Goal: Task Accomplishment & Management: Manage account settings

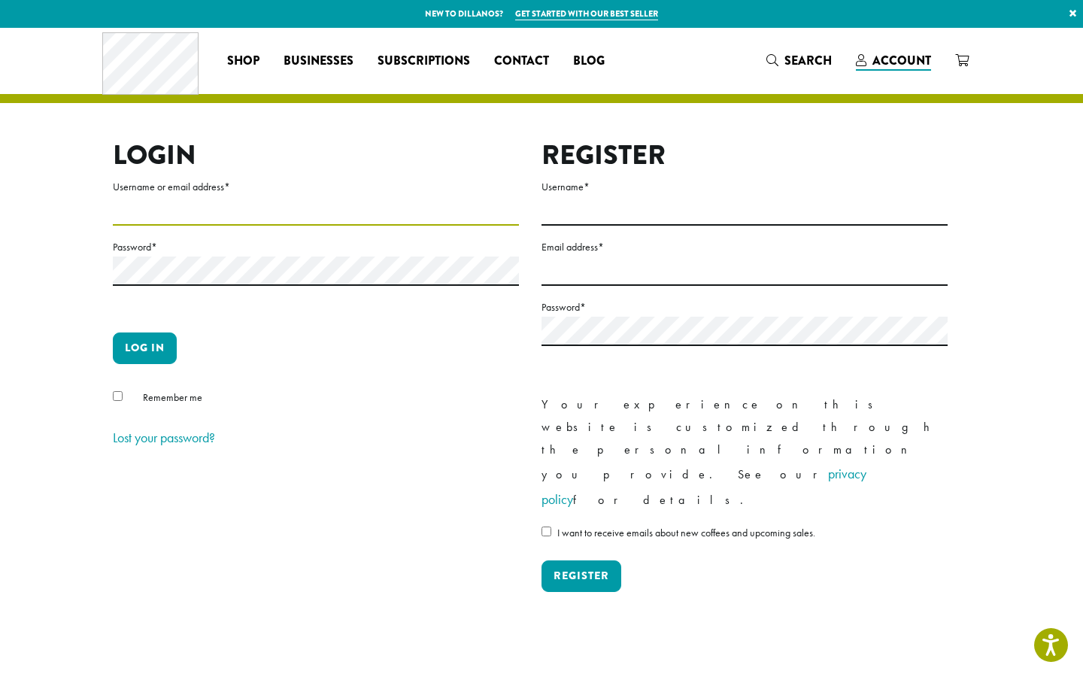
click at [430, 222] on input "Username or email address *" at bounding box center [316, 210] width 406 height 29
type input "**********"
click at [113, 332] on button "Log in" at bounding box center [145, 348] width 64 height 32
click at [147, 354] on button "Log in" at bounding box center [145, 348] width 64 height 32
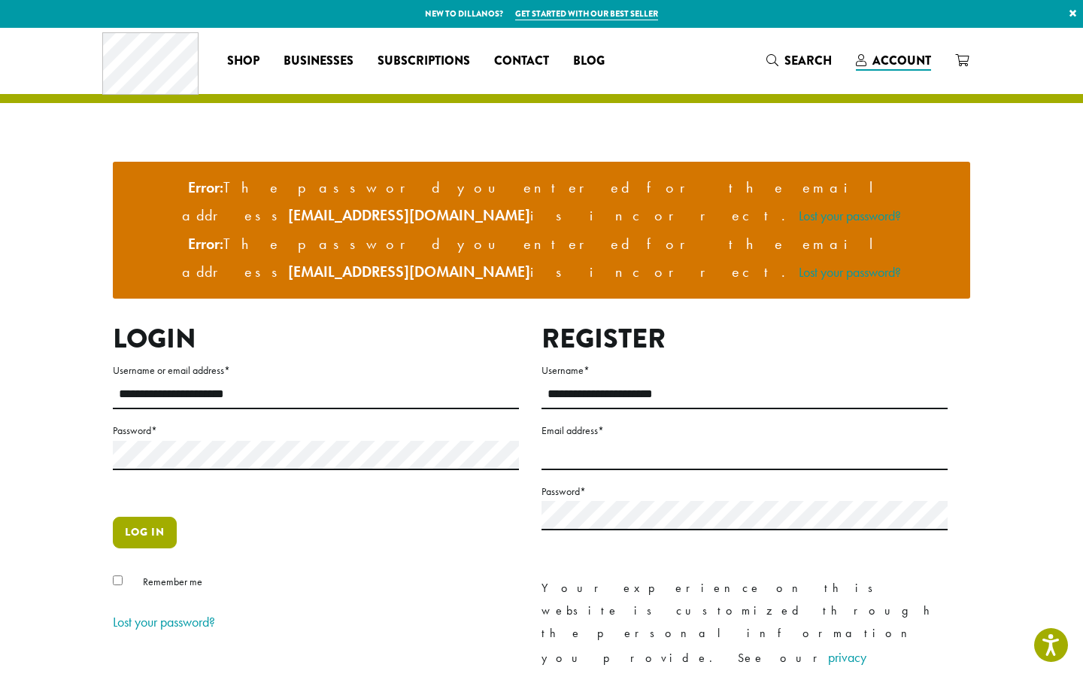
click at [133, 517] on button "Log in" at bounding box center [145, 533] width 64 height 32
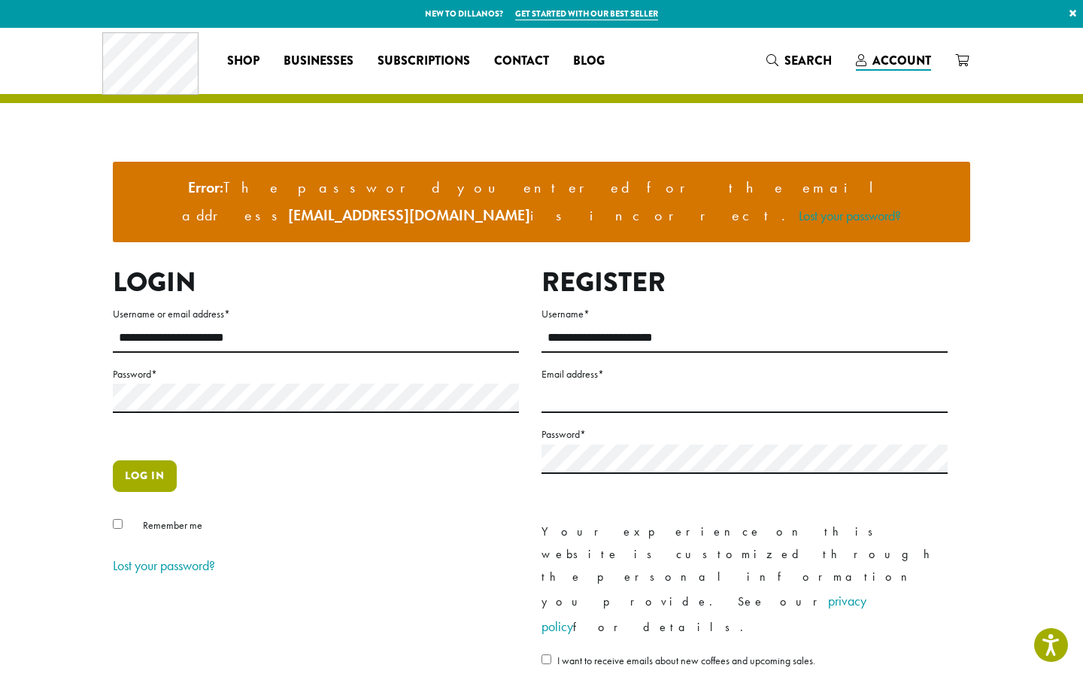
click at [136, 460] on button "Log in" at bounding box center [145, 476] width 64 height 32
click at [150, 557] on link "Lost your password?" at bounding box center [164, 565] width 102 height 17
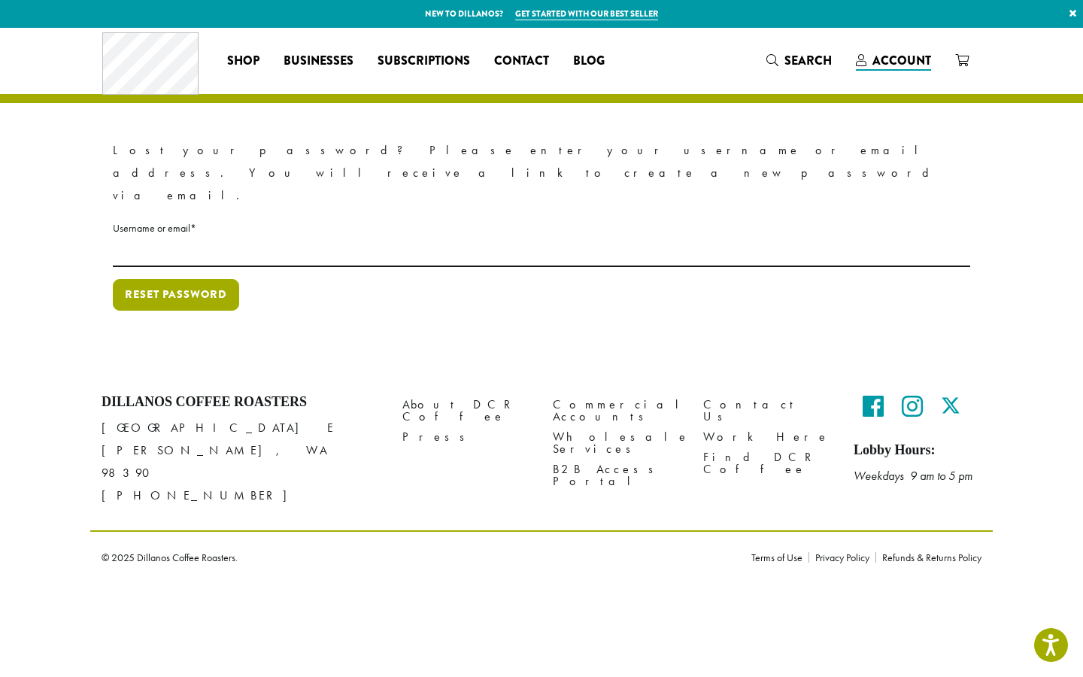
click at [200, 279] on button "Reset password" at bounding box center [176, 295] width 126 height 32
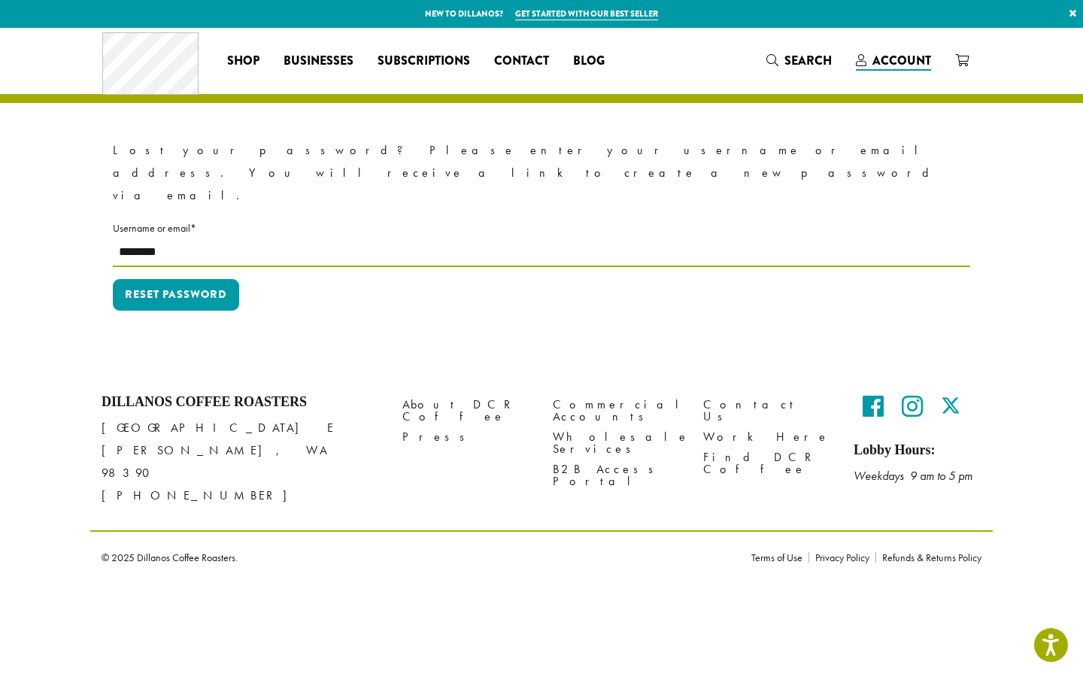
type input "**********"
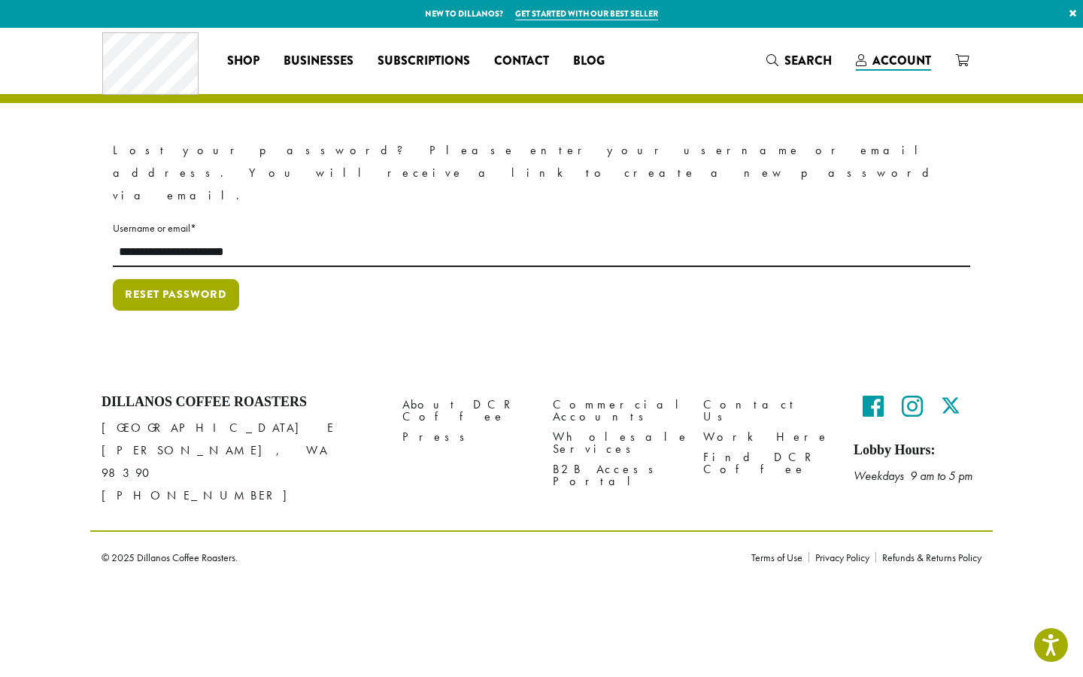
click at [187, 279] on button "Reset password" at bounding box center [176, 295] width 126 height 32
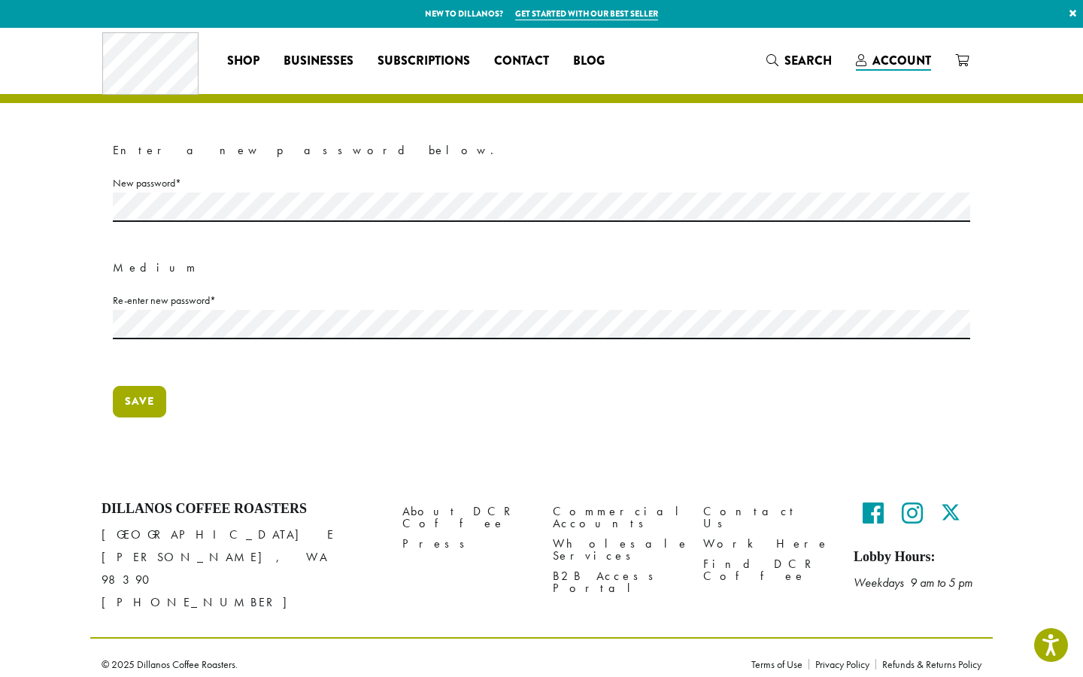
click at [157, 400] on button "Save" at bounding box center [139, 402] width 53 height 32
